Goal: Task Accomplishment & Management: Complete application form

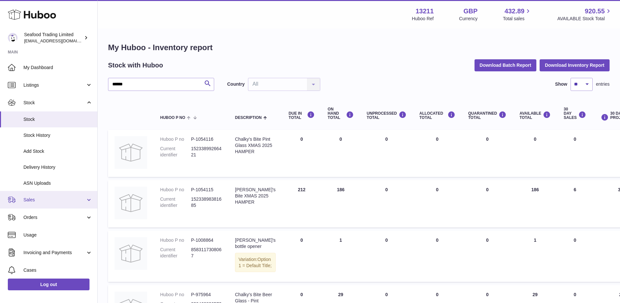
click at [42, 203] on link "Sales" at bounding box center [48, 200] width 97 height 18
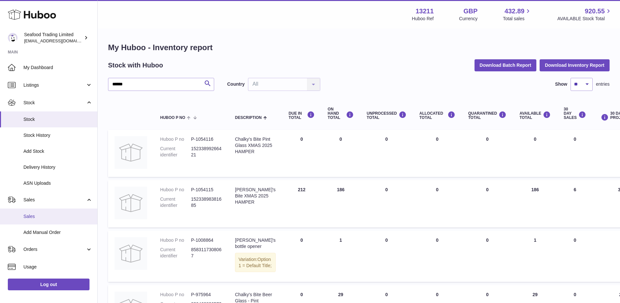
click at [27, 215] on span "Sales" at bounding box center [57, 216] width 69 height 6
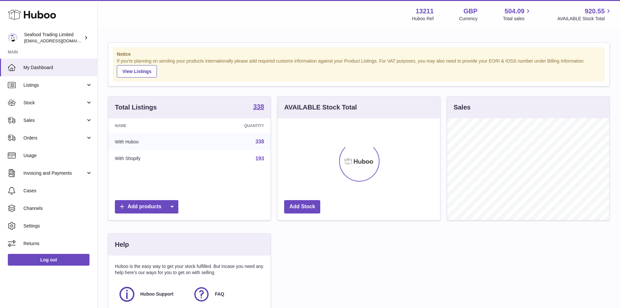
scroll to position [102, 162]
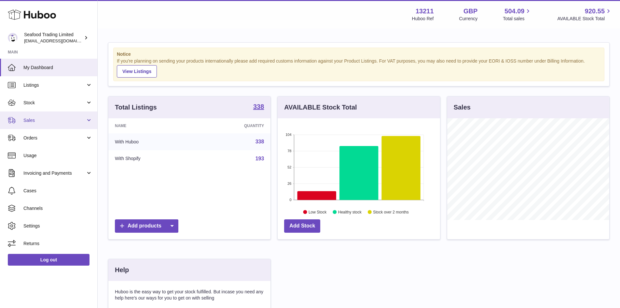
click at [38, 118] on span "Sales" at bounding box center [54, 120] width 62 height 6
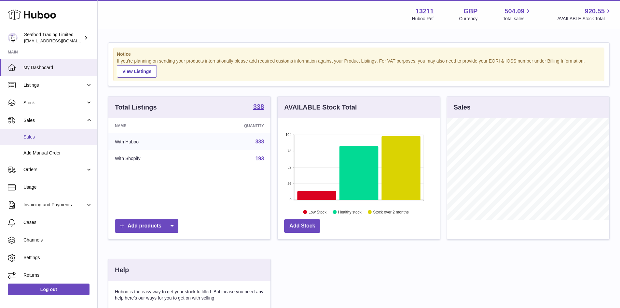
click at [36, 132] on link "Sales" at bounding box center [48, 137] width 97 height 16
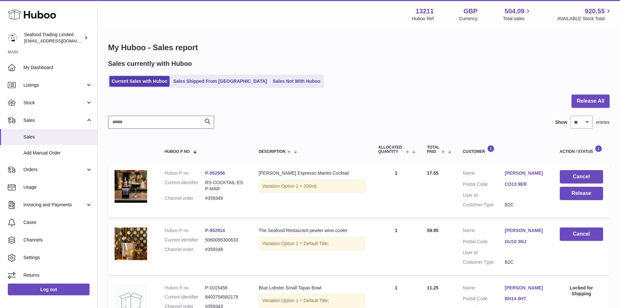
click at [148, 125] on input "text" at bounding box center [161, 122] width 106 height 13
paste input "******"
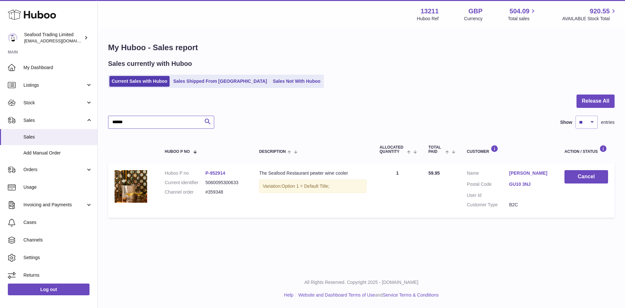
type input "******"
drag, startPoint x: 258, startPoint y: 71, endPoint x: 257, endPoint y: 77, distance: 5.6
click at [258, 71] on div "Sales currently with Huboo Current Sales with Huboo Sales Shipped From Huboo Sa…" at bounding box center [361, 73] width 507 height 29
click at [271, 77] on link "Sales Not With Huboo" at bounding box center [297, 81] width 52 height 11
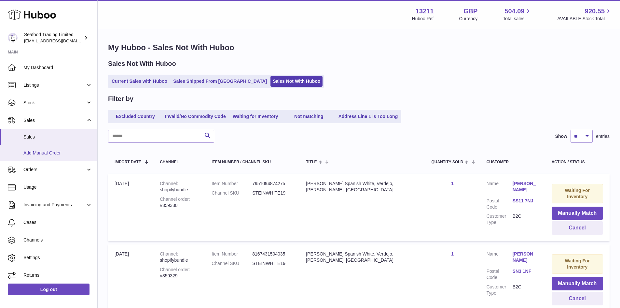
click at [49, 154] on span "Add Manual Order" at bounding box center [57, 153] width 69 height 6
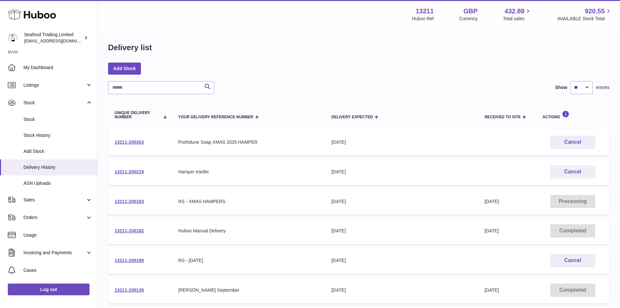
select select "**"
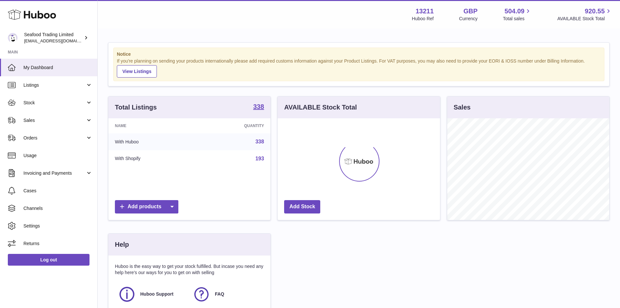
scroll to position [102, 162]
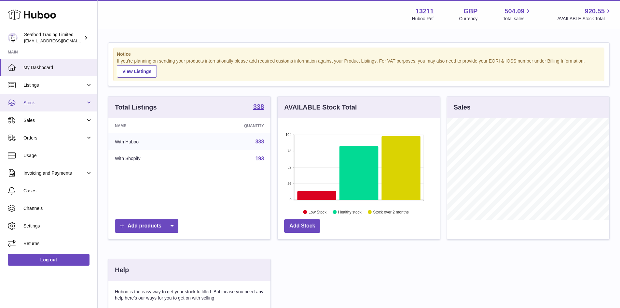
click at [36, 108] on link "Stock" at bounding box center [48, 103] width 97 height 18
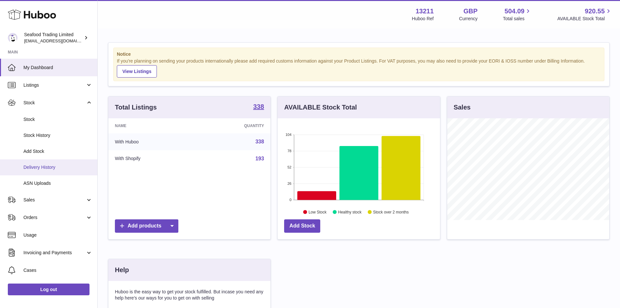
click at [44, 167] on span "Delivery History" at bounding box center [57, 167] width 69 height 6
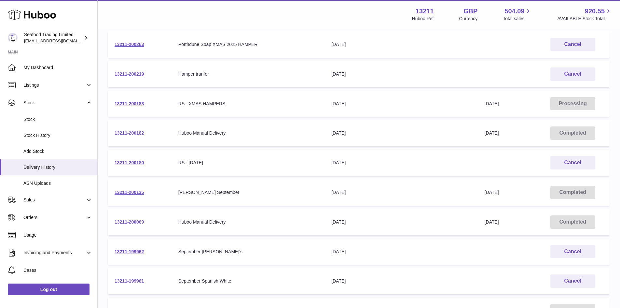
scroll to position [130, 0]
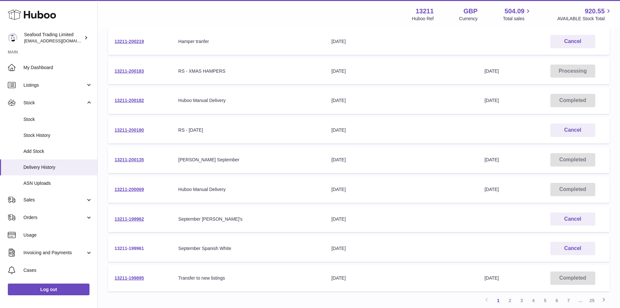
click at [133, 246] on link "13211-199961" at bounding box center [129, 248] width 29 height 5
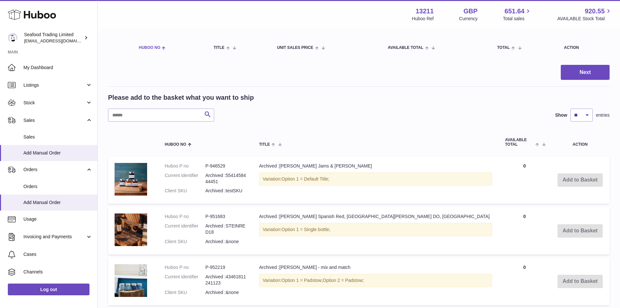
scroll to position [33, 0]
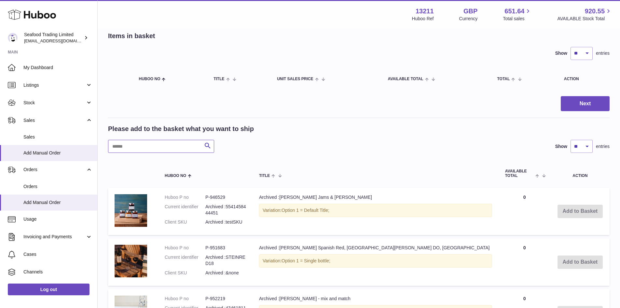
click at [153, 149] on input "text" at bounding box center [161, 146] width 106 height 13
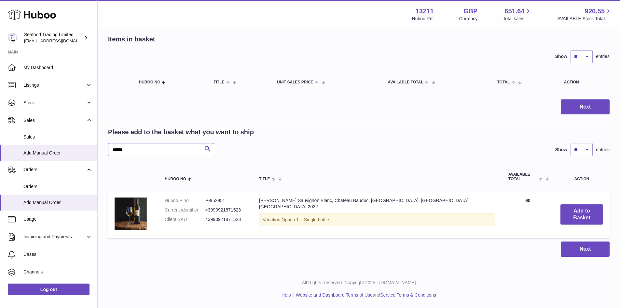
scroll to position [29, 0]
click at [561, 213] on button "Add to Basket" at bounding box center [582, 214] width 43 height 20
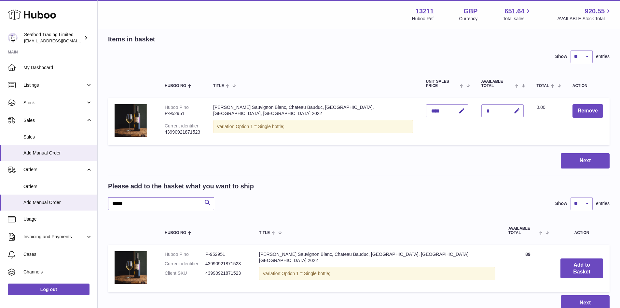
drag, startPoint x: 155, startPoint y: 204, endPoint x: 107, endPoint y: 205, distance: 47.9
click at [107, 205] on div "My Huboo - Add manual order Multiple/Batch Upload Items in basket Show ** ** **…" at bounding box center [359, 161] width 523 height 323
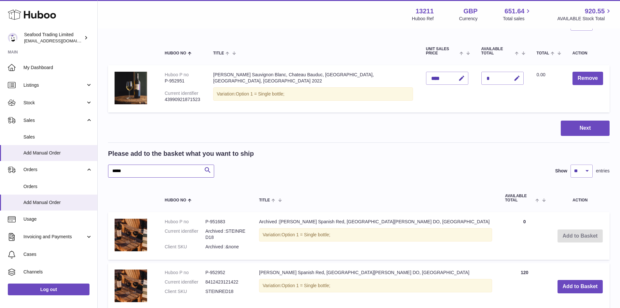
scroll to position [94, 0]
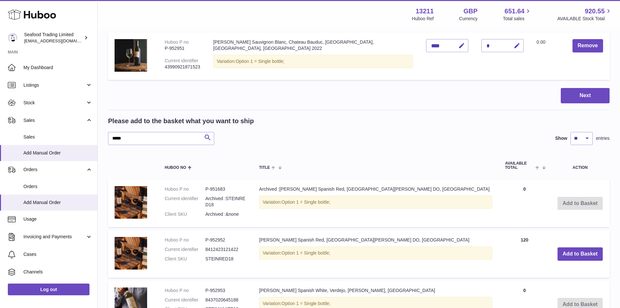
click at [392, 189] on td "Archived :[PERSON_NAME] Spanish Red, [GEOGRAPHIC_DATA][PERSON_NAME] DO, [GEOGRA…" at bounding box center [376, 203] width 246 height 48
drag, startPoint x: 227, startPoint y: 189, endPoint x: 201, endPoint y: 188, distance: 25.8
click at [201, 188] on dl "Huboo P no P-951683 Current identifier Archived :STEINRED18 Client SKU Archived…" at bounding box center [205, 203] width 81 height 35
copy dl "P-951683"
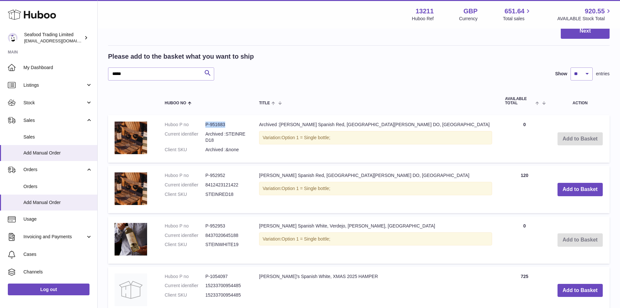
scroll to position [160, 0]
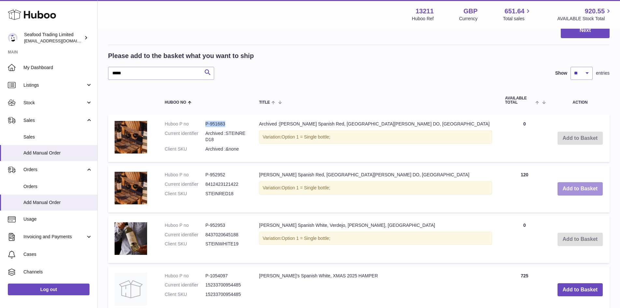
click at [567, 185] on button "Add to Basket" at bounding box center [581, 188] width 46 height 13
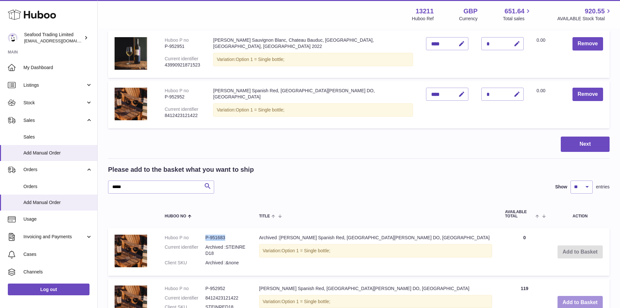
scroll to position [94, 0]
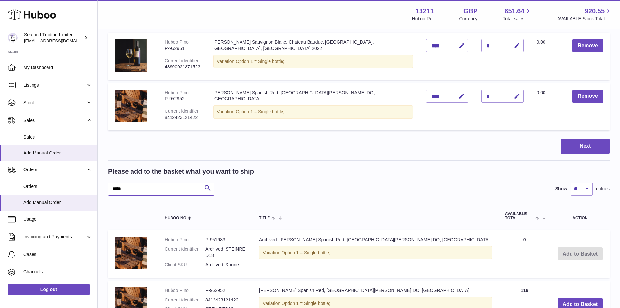
drag, startPoint x: 132, startPoint y: 191, endPoint x: 113, endPoint y: 187, distance: 19.5
click at [113, 187] on input "*****" at bounding box center [161, 188] width 106 height 13
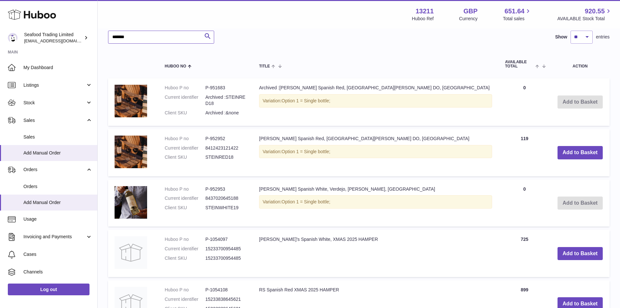
scroll to position [257, 0]
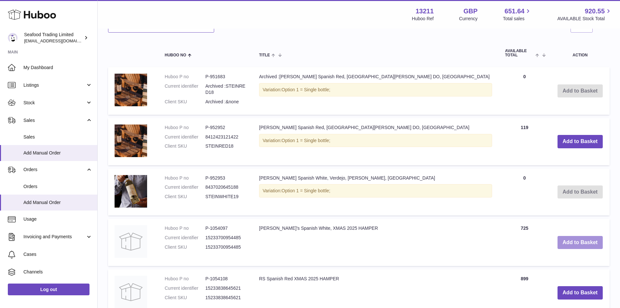
type input "*******"
click at [574, 243] on button "Add to Basket" at bounding box center [581, 242] width 46 height 13
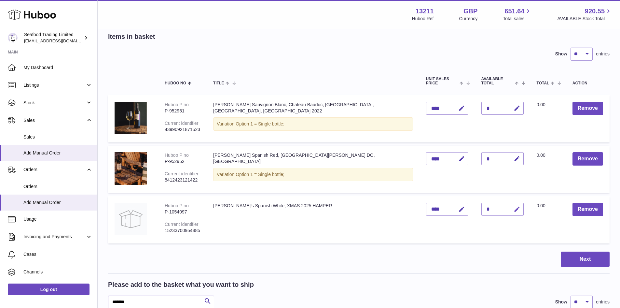
scroll to position [0, 0]
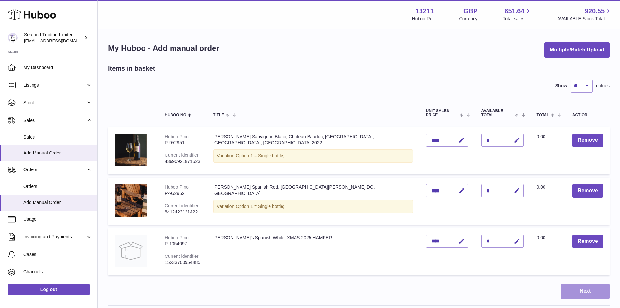
click at [578, 286] on button "Next" at bounding box center [585, 290] width 49 height 15
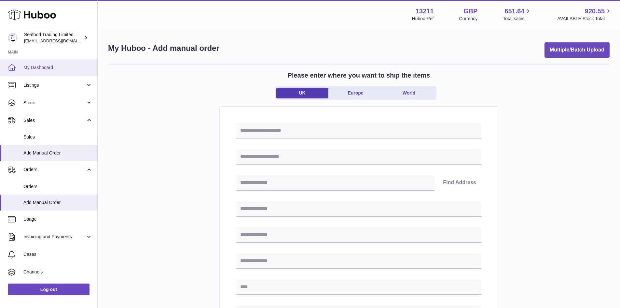
drag, startPoint x: 32, startPoint y: 69, endPoint x: 77, endPoint y: 68, distance: 44.9
click at [32, 69] on span "My Dashboard" at bounding box center [57, 67] width 69 height 6
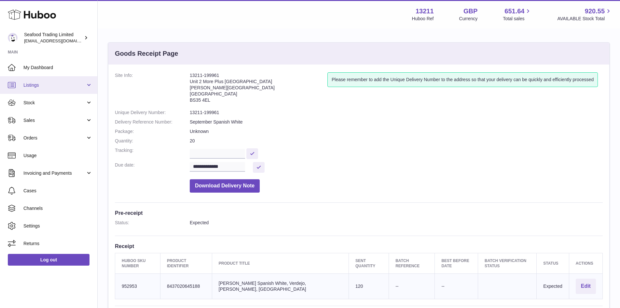
click at [32, 86] on span "Listings" at bounding box center [54, 85] width 62 height 6
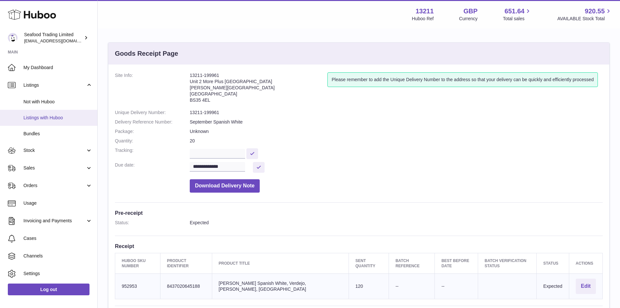
click at [37, 122] on link "Listings with Huboo" at bounding box center [48, 118] width 97 height 16
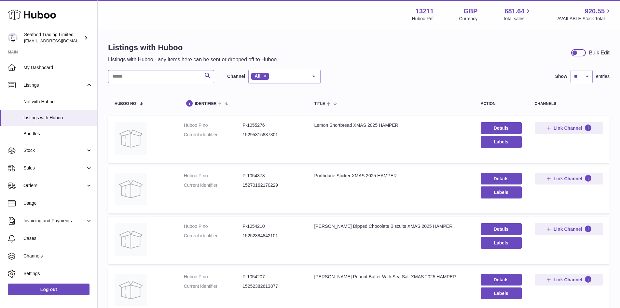
click at [160, 70] on input "text" at bounding box center [161, 76] width 106 height 13
click at [159, 77] on input "text" at bounding box center [161, 76] width 106 height 13
paste input "********"
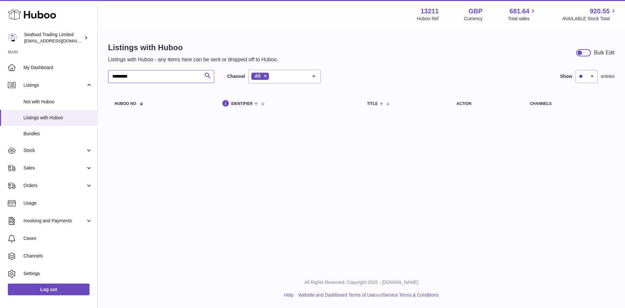
click at [119, 75] on input "********" at bounding box center [161, 76] width 106 height 13
type input "******"
click at [49, 74] on link "My Dashboard" at bounding box center [48, 68] width 97 height 18
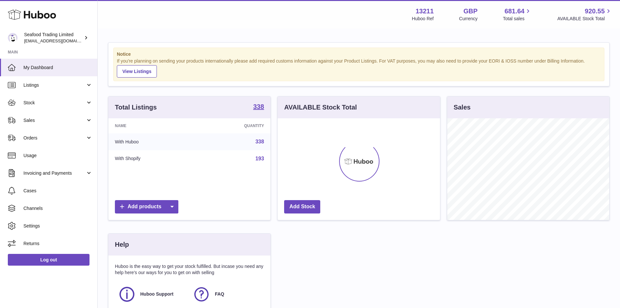
scroll to position [102, 162]
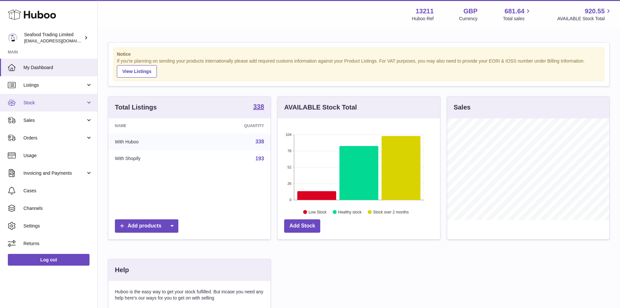
click at [33, 110] on link "Stock" at bounding box center [48, 103] width 97 height 18
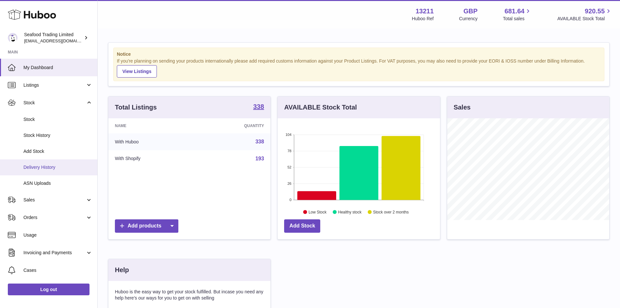
click at [35, 169] on span "Delivery History" at bounding box center [57, 167] width 69 height 6
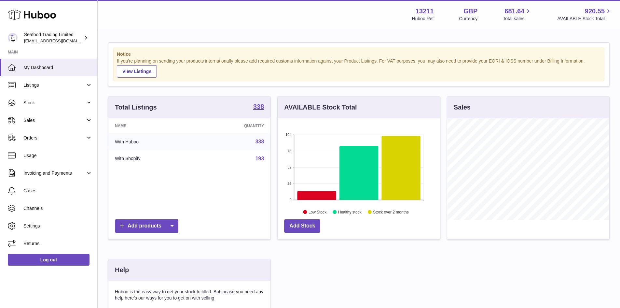
scroll to position [102, 162]
click at [40, 123] on span "Sales" at bounding box center [54, 120] width 62 height 6
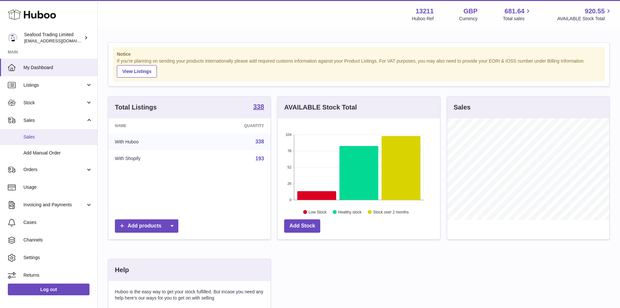
click at [34, 141] on link "Sales" at bounding box center [48, 137] width 97 height 16
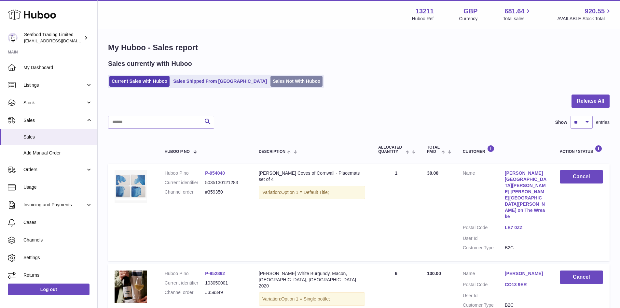
click at [271, 85] on link "Sales Not With Huboo" at bounding box center [297, 81] width 52 height 11
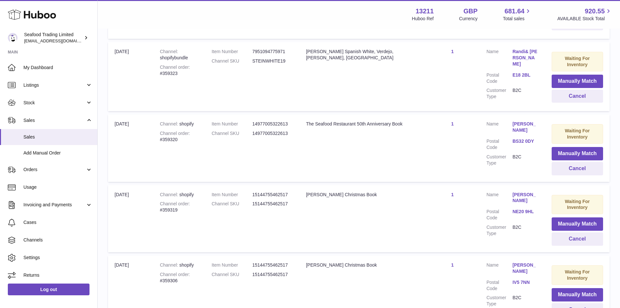
scroll to position [521, 0]
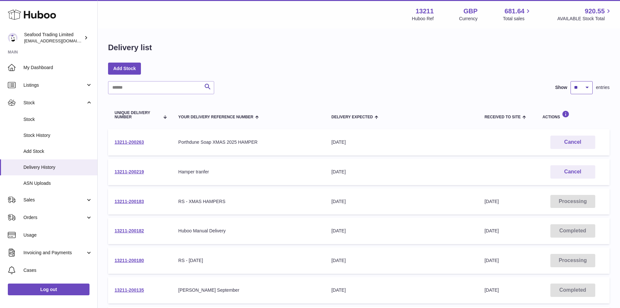
click at [580, 84] on select "** ** ** ***" at bounding box center [582, 87] width 22 height 13
select select "**"
click at [571, 81] on select "** ** ** ***" at bounding box center [582, 87] width 22 height 13
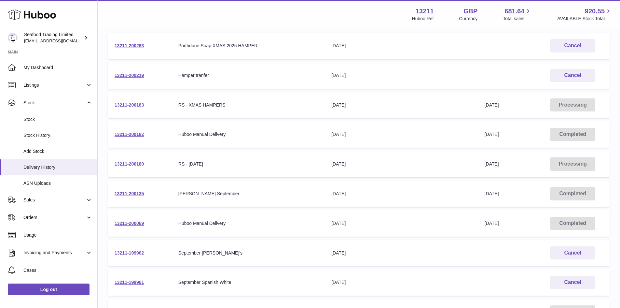
scroll to position [98, 0]
click at [139, 104] on link "13211-200183" at bounding box center [129, 103] width 29 height 5
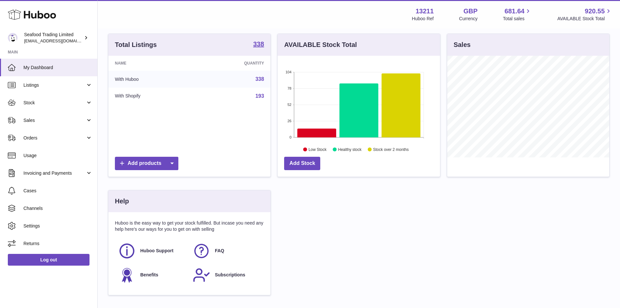
scroll to position [65, 0]
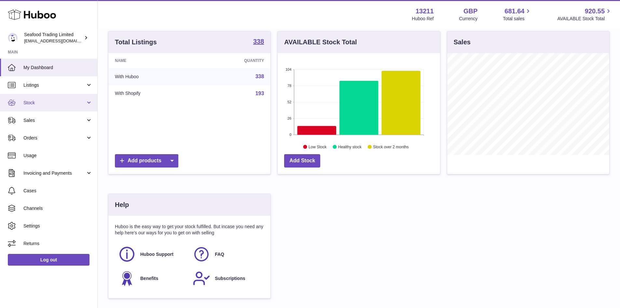
click at [51, 98] on link "Stock" at bounding box center [48, 103] width 97 height 18
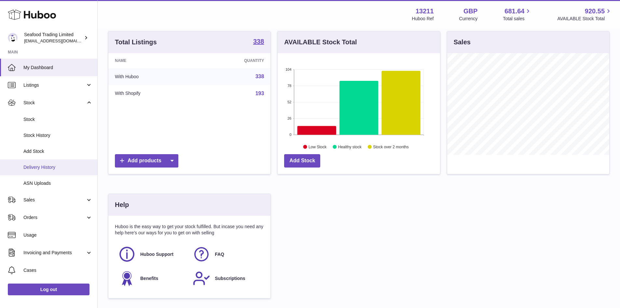
click at [45, 163] on link "Delivery History" at bounding box center [48, 167] width 97 height 16
